Goal: Task Accomplishment & Management: Use online tool/utility

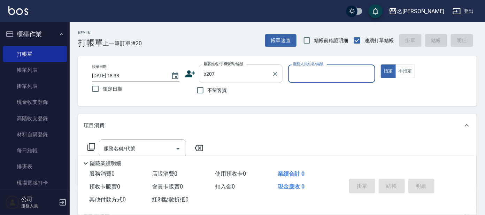
click at [232, 76] on input "b207" at bounding box center [235, 74] width 67 height 12
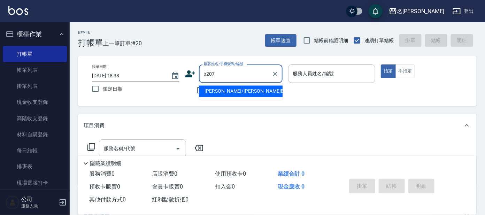
click at [234, 89] on li "[PERSON_NAME]/[PERSON_NAME]B207/B207" at bounding box center [241, 92] width 84 height 12
type input "[PERSON_NAME]/[PERSON_NAME]B207/B207"
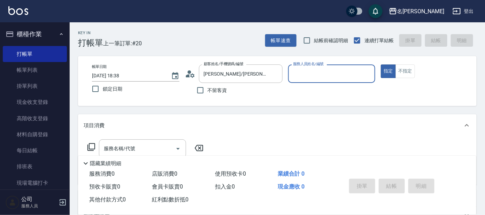
type input "美君-2"
click at [155, 151] on input "服務名稱/代號" at bounding box center [137, 149] width 70 height 12
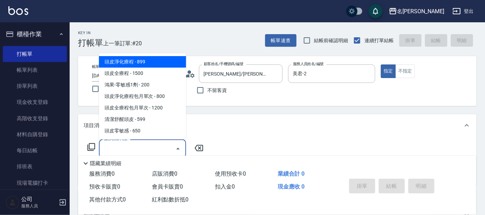
click at [164, 61] on span "頭皮淨化療程 - 899" at bounding box center [142, 62] width 87 height 12
type input "頭皮淨化療程(101)"
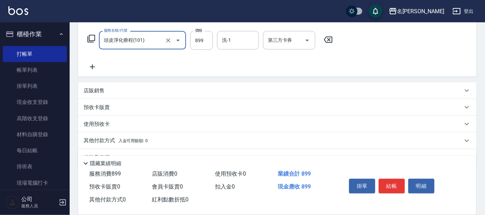
scroll to position [124, 0]
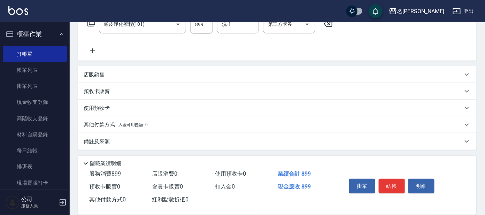
click at [90, 53] on icon at bounding box center [92, 51] width 17 height 8
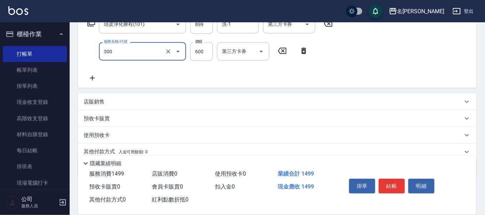
type input "剪髮 講師級設計師(300)"
click at [90, 76] on icon at bounding box center [92, 78] width 17 height 8
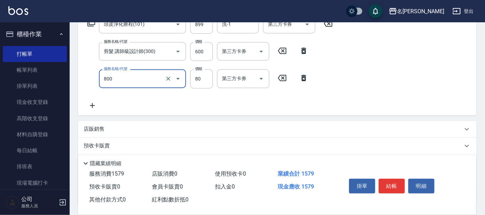
type input "快速修護(800)"
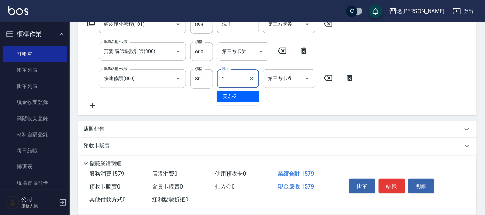
type input "美君-2"
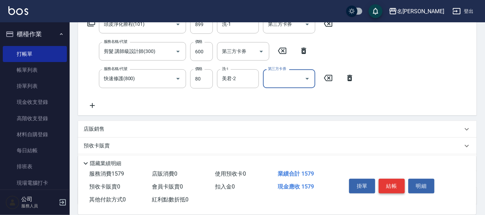
click at [391, 182] on button "結帳" at bounding box center [392, 186] width 26 height 15
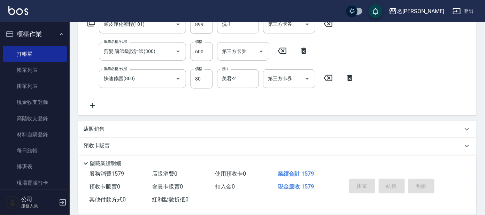
type input "[DATE] 20:06"
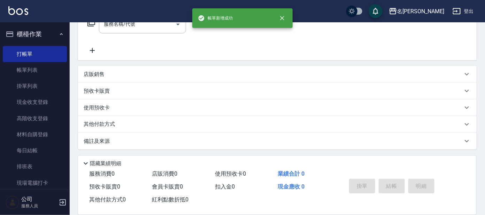
scroll to position [0, 0]
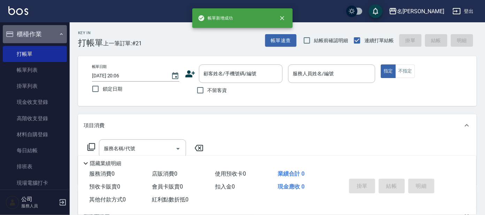
click at [60, 33] on icon "button" at bounding box center [61, 34] width 3 height 2
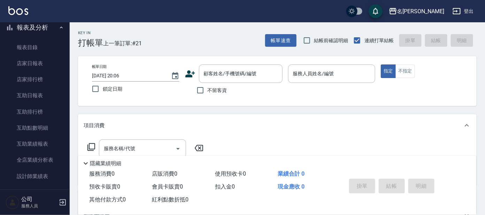
scroll to position [174, 0]
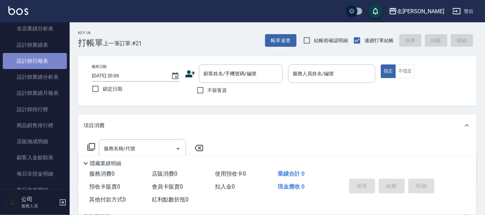
click at [38, 56] on link "設計師日報表" at bounding box center [35, 61] width 64 height 16
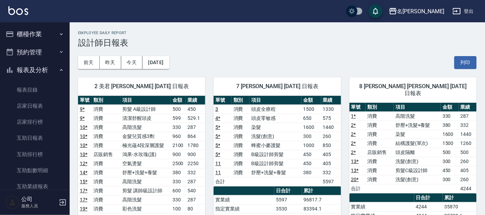
click at [18, 32] on button "櫃檯作業" at bounding box center [35, 34] width 64 height 18
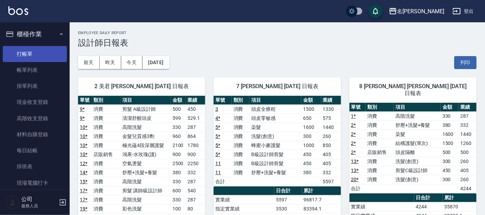
click at [21, 50] on link "打帳單" at bounding box center [35, 54] width 64 height 16
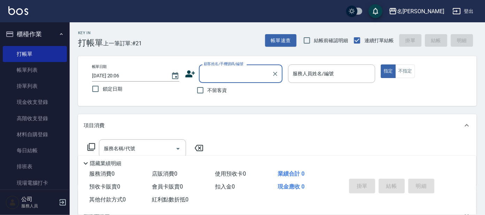
type input "H"
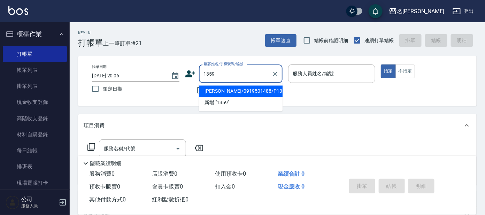
type input "[PERSON_NAME]/0919501488/P1359"
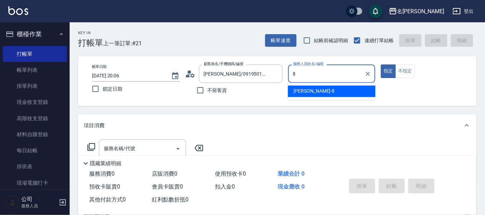
type input "[PERSON_NAME]-8"
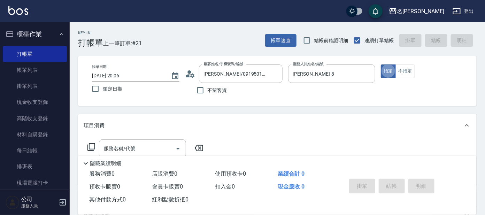
type button "true"
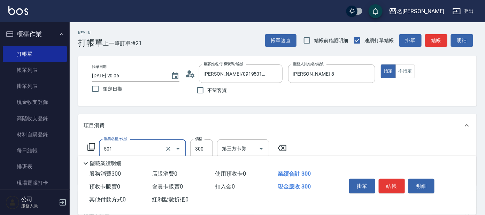
type input "洗髮(創意)(501)"
type input "剪髮C級設計師(303)"
type input "450"
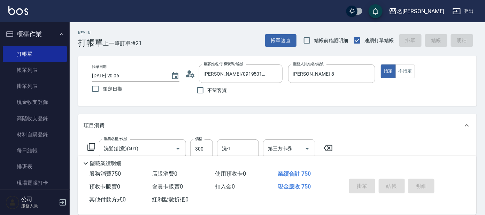
type input "[DATE] 20:09"
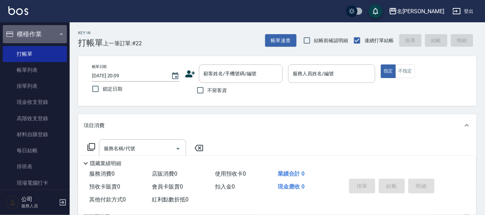
click at [55, 39] on button "櫃檯作業" at bounding box center [35, 34] width 64 height 18
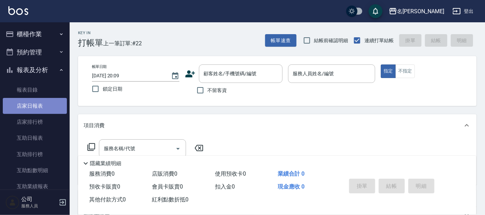
click at [44, 106] on link "店家日報表" at bounding box center [35, 106] width 64 height 16
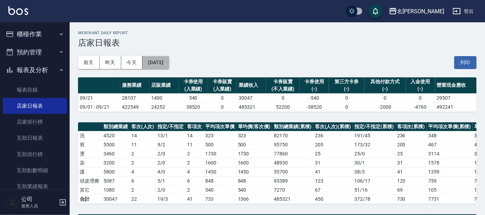
click at [169, 62] on button "[DATE]" at bounding box center [156, 62] width 26 height 13
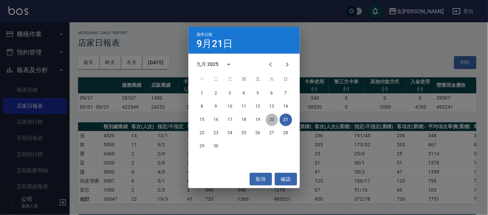
click at [272, 118] on button "20" at bounding box center [272, 120] width 13 height 13
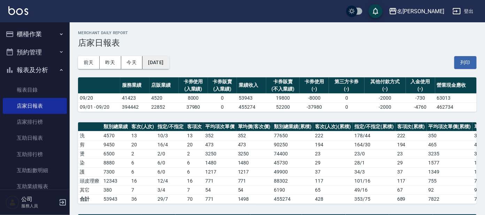
click at [169, 60] on button "[DATE]" at bounding box center [156, 62] width 26 height 13
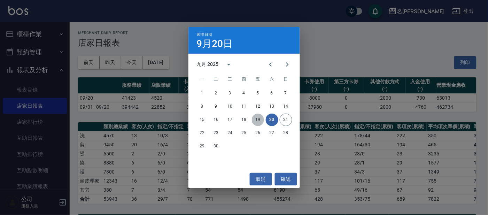
click at [257, 120] on button "19" at bounding box center [258, 120] width 13 height 13
